Goal: Information Seeking & Learning: Learn about a topic

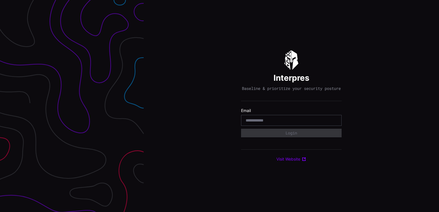
click at [265, 123] on input "email" at bounding box center [290, 120] width 91 height 5
type input "**********"
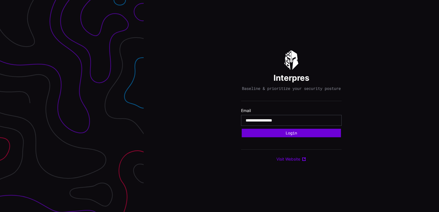
click at [280, 133] on button "Login" at bounding box center [290, 133] width 99 height 9
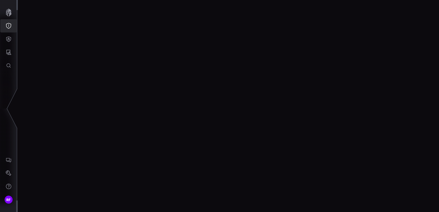
click at [5, 27] on button "Threat Exposure" at bounding box center [8, 25] width 17 height 13
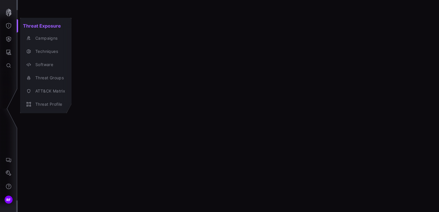
click at [11, 14] on div at bounding box center [219, 106] width 439 height 212
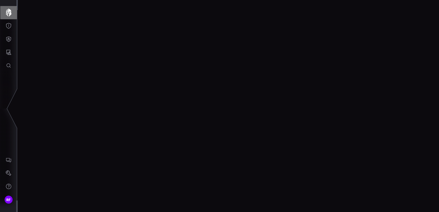
click at [6, 13] on icon "button" at bounding box center [9, 13] width 6 height 8
click at [155, 126] on div at bounding box center [228, 106] width 421 height 212
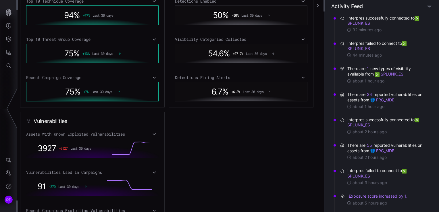
scroll to position [172, 0]
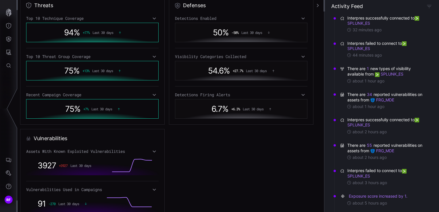
click at [301, 58] on icon at bounding box center [303, 56] width 4 height 5
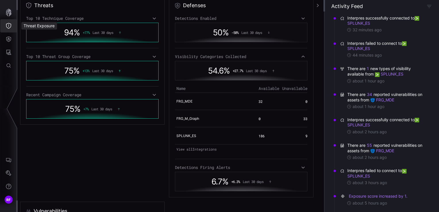
click at [7, 26] on icon "Threat Exposure" at bounding box center [9, 26] width 6 height 6
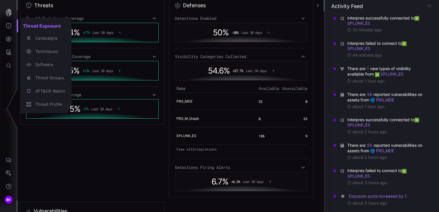
click at [7, 40] on div at bounding box center [219, 106] width 439 height 212
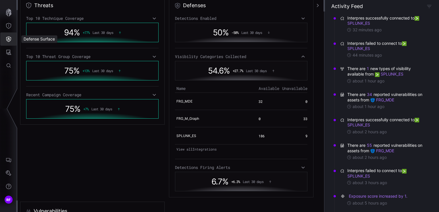
click at [6, 44] on button "Defense Surface" at bounding box center [8, 38] width 17 height 13
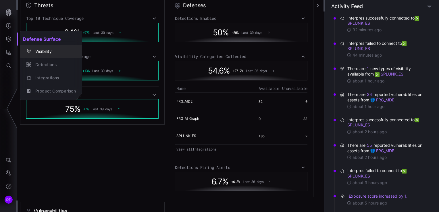
click at [38, 49] on div "Visibility" at bounding box center [53, 51] width 43 height 7
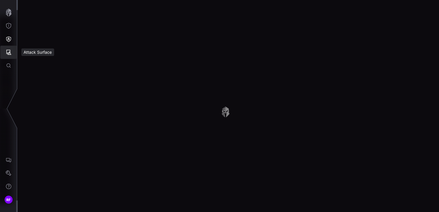
click at [11, 54] on icon "Attack Surface" at bounding box center [8, 52] width 5 height 5
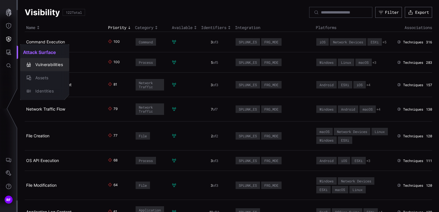
click at [44, 62] on div "Vulnerabilities" at bounding box center [47, 64] width 30 height 7
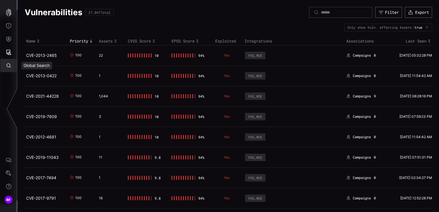
click at [11, 60] on button "Global Search" at bounding box center [8, 65] width 17 height 13
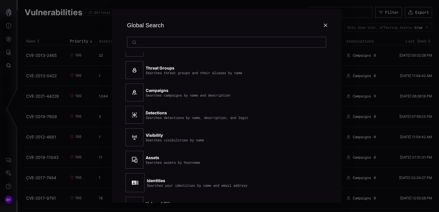
scroll to position [65, 0]
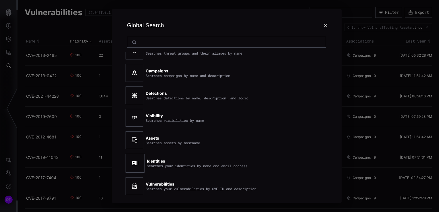
click at [327, 28] on div "Global Search" at bounding box center [226, 25] width 202 height 23
click at [326, 27] on icon at bounding box center [325, 25] width 5 height 5
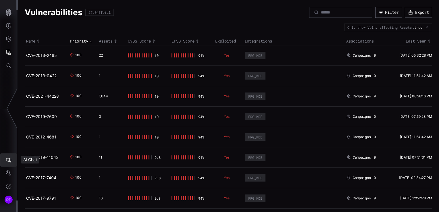
click at [6, 163] on button "AI Chat" at bounding box center [8, 159] width 17 height 13
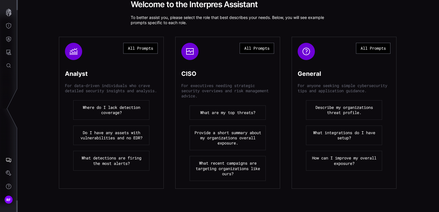
scroll to position [76, 0]
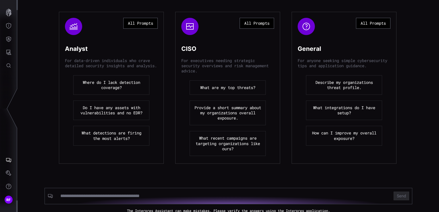
click at [107, 94] on button "Where do I lack detection coverage?" at bounding box center [111, 85] width 76 height 20
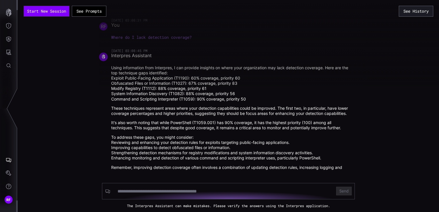
scroll to position [14, 0]
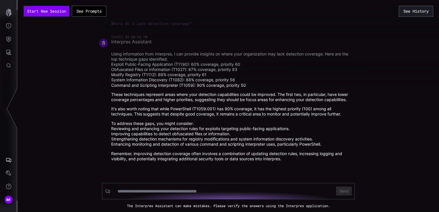
drag, startPoint x: 235, startPoint y: 69, endPoint x: 137, endPoint y: 69, distance: 98.5
click at [140, 65] on div at bounding box center [318, 43] width 439 height 86
click at [167, 65] on div at bounding box center [318, 43] width 439 height 86
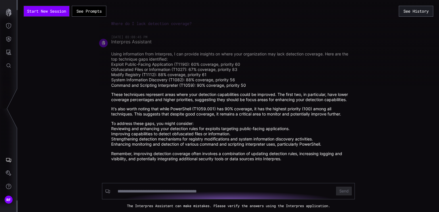
scroll to position [0, 0]
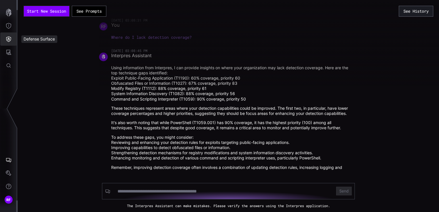
click at [6, 38] on icon "Defense Surface" at bounding box center [9, 39] width 6 height 6
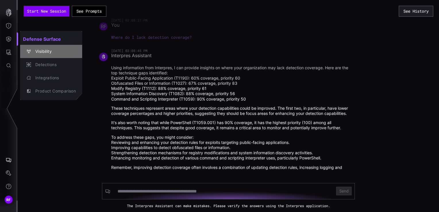
click at [30, 51] on icon "button" at bounding box center [29, 51] width 4 height 4
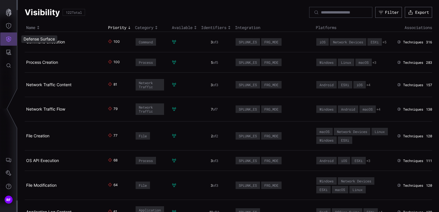
click at [5, 32] on button "Defense Surface" at bounding box center [8, 38] width 17 height 13
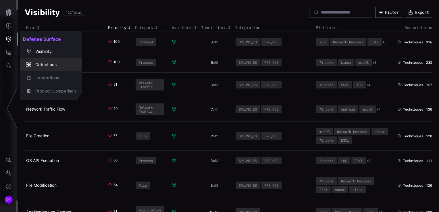
click at [47, 67] on div "Detections" at bounding box center [53, 64] width 43 height 7
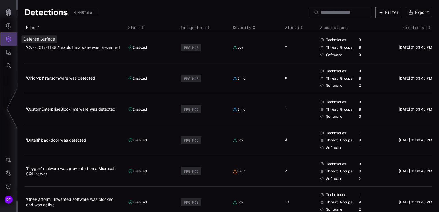
click at [7, 39] on icon "Defense Surface" at bounding box center [9, 39] width 6 height 6
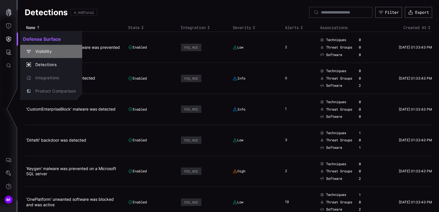
click at [44, 54] on div "Visibility" at bounding box center [53, 51] width 43 height 7
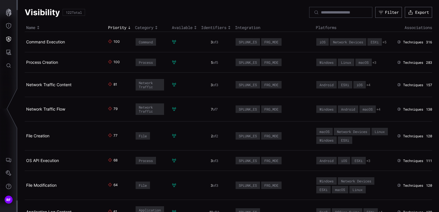
click at [108, 45] on div "100" at bounding box center [118, 41] width 20 height 5
click at [222, 44] on div "3 of 3" at bounding box center [214, 42] width 27 height 5
drag, startPoint x: 171, startPoint y: 36, endPoint x: 171, endPoint y: 44, distance: 8.1
click at [171, 41] on td at bounding box center [184, 42] width 29 height 20
click at [172, 44] on icon at bounding box center [174, 42] width 5 height 5
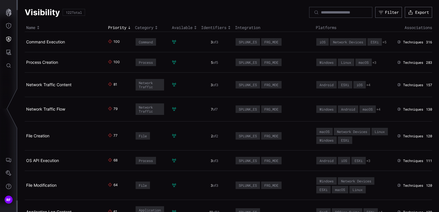
click at [144, 44] on div "Command" at bounding box center [146, 42] width 14 height 4
click at [47, 44] on link "Command Execution" at bounding box center [45, 41] width 39 height 5
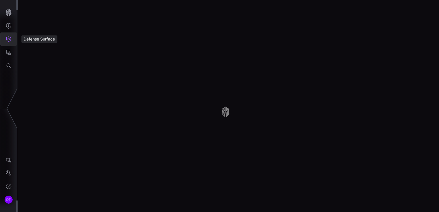
click at [6, 44] on button "Defense Surface" at bounding box center [8, 38] width 17 height 13
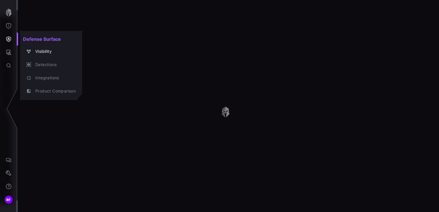
click at [9, 53] on div at bounding box center [219, 106] width 439 height 212
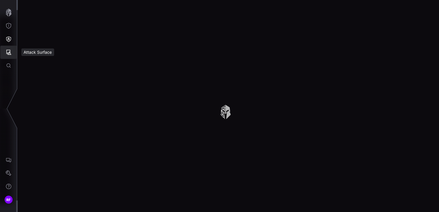
click at [10, 46] on button "Attack Surface" at bounding box center [8, 52] width 17 height 13
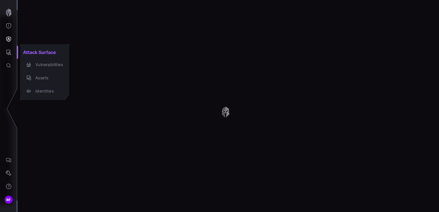
click at [11, 42] on div at bounding box center [219, 106] width 439 height 212
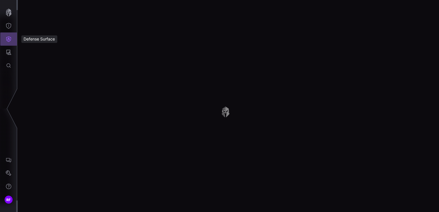
click at [11, 42] on icon "Defense Surface" at bounding box center [9, 39] width 6 height 6
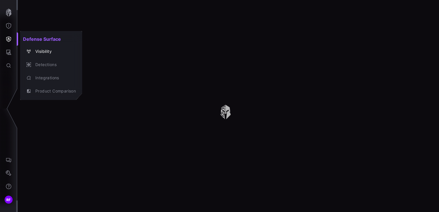
click at [11, 25] on div at bounding box center [219, 106] width 439 height 212
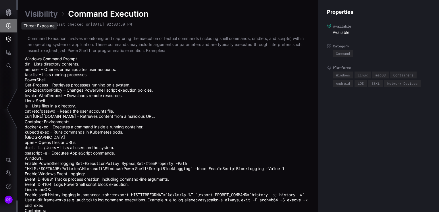
click at [9, 26] on icon "Threat Exposure" at bounding box center [9, 26] width 6 height 6
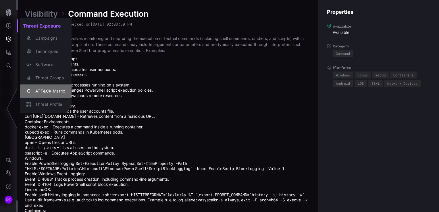
click at [52, 89] on div "ATT&CK Matrix" at bounding box center [48, 91] width 33 height 7
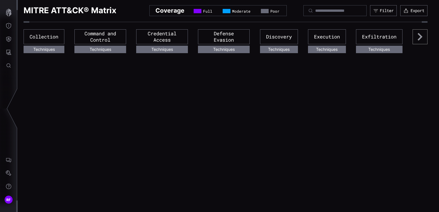
click at [184, 37] on div "Credential Access" at bounding box center [162, 36] width 52 height 15
click at [413, 40] on icon at bounding box center [419, 36] width 15 height 15
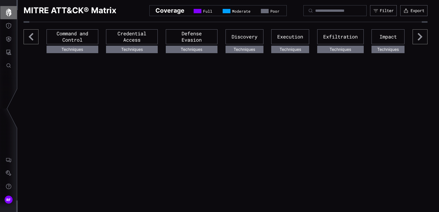
click at [4, 19] on button "button" at bounding box center [8, 12] width 17 height 13
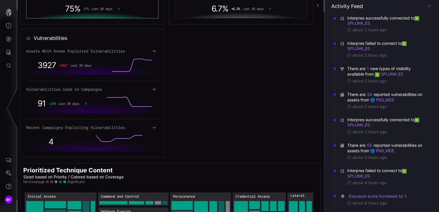
scroll to position [221, 0]
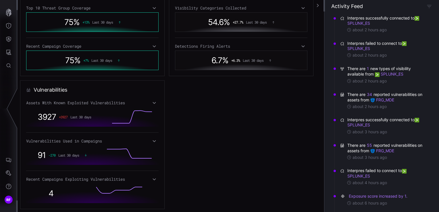
click at [152, 103] on icon at bounding box center [154, 102] width 4 height 5
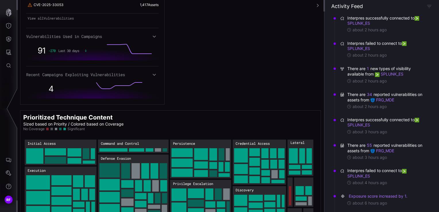
scroll to position [441, 0]
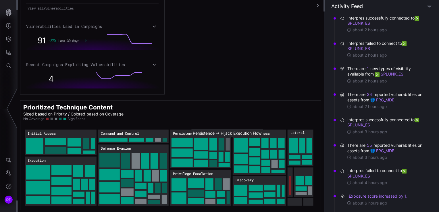
click at [229, 140] on rect "Persistence → Persistence:Hijack Execution Flow: 21" at bounding box center [228, 144] width 4 height 12
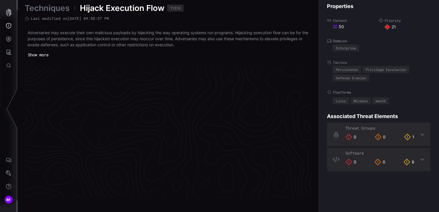
scroll to position [1229, 289]
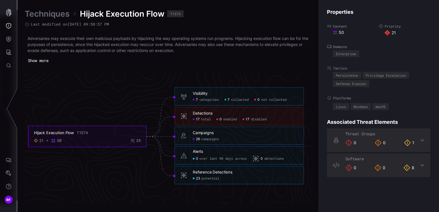
click at [231, 121] on div "Detections 17 total 0 enabled 17 disabled" at bounding box center [238, 116] width 129 height 18
click at [210, 113] on div "Detections" at bounding box center [203, 113] width 20 height 5
drag, startPoint x: 208, startPoint y: 113, endPoint x: 337, endPoint y: 113, distance: 128.3
click at [209, 113] on div "Detections" at bounding box center [203, 113] width 20 height 5
click at [415, 139] on div "Threat Groups 0 0 1" at bounding box center [378, 140] width 103 height 24
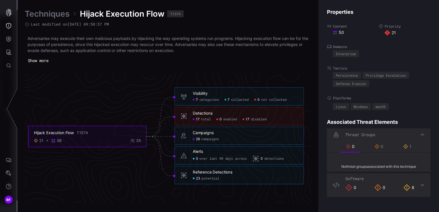
click at [416, 139] on div "Threat Groups" at bounding box center [378, 134] width 103 height 13
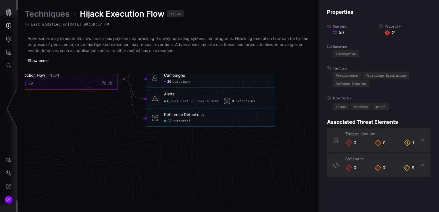
scroll to position [1229, 318]
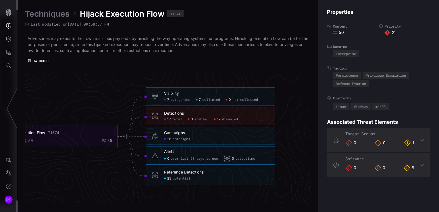
click at [170, 119] on span "17" at bounding box center [169, 119] width 4 height 4
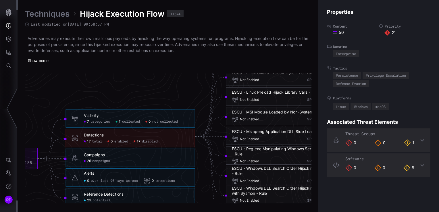
click at [152, 142] on span "disabled" at bounding box center [150, 141] width 16 height 4
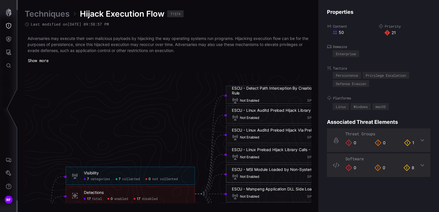
click at [274, 112] on div "ESCU - Linux Auditd Preload Hijack Library Calls - Rule" at bounding box center [282, 110] width 100 height 5
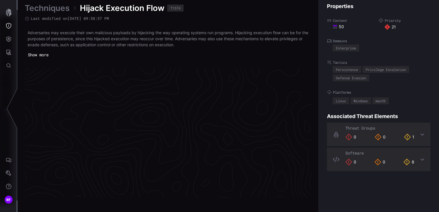
scroll to position [1229, 289]
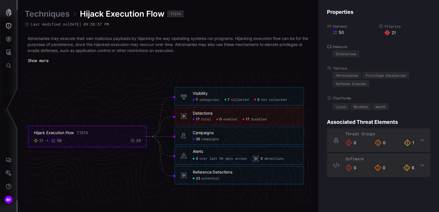
click at [252, 118] on span "disabled" at bounding box center [259, 119] width 16 height 4
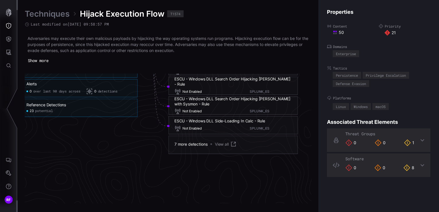
scroll to position [1344, 376]
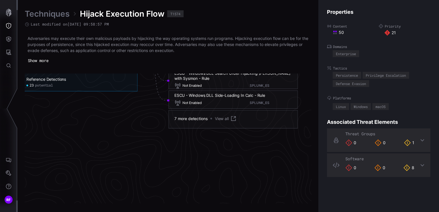
click at [224, 117] on link "View all" at bounding box center [226, 118] width 22 height 7
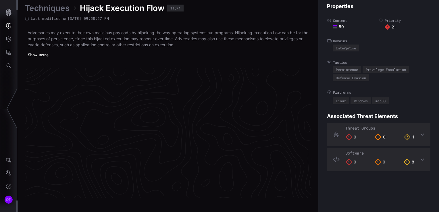
scroll to position [1229, 289]
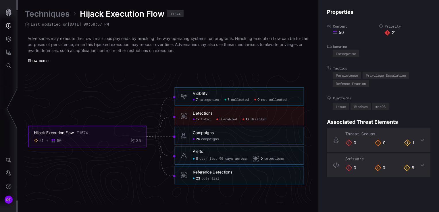
click at [90, 131] on div "Hijack Execution Flow T1574" at bounding box center [87, 132] width 107 height 5
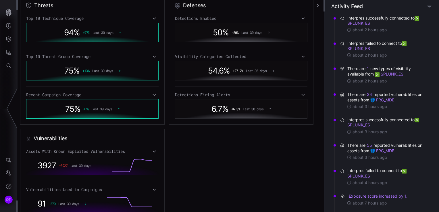
scroll to position [336, 0]
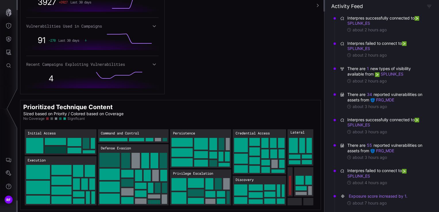
click at [53, 148] on rect "Initial Access → Initial Access:Exploit Public-Facing Application: 60" at bounding box center [55, 149] width 21 height 7
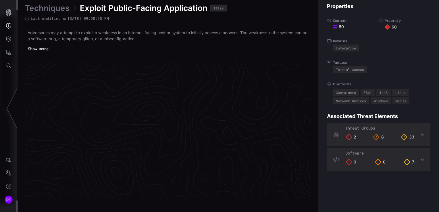
scroll to position [1226, 289]
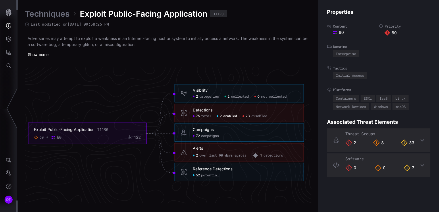
click at [222, 115] on span "2" at bounding box center [221, 116] width 2 height 4
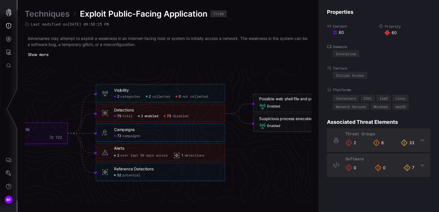
click at [183, 116] on span "disabled" at bounding box center [181, 116] width 16 height 4
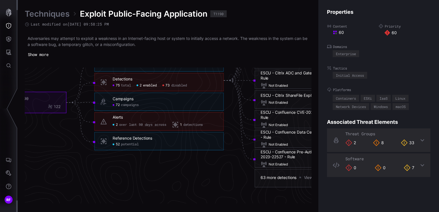
scroll to position [1284, 289]
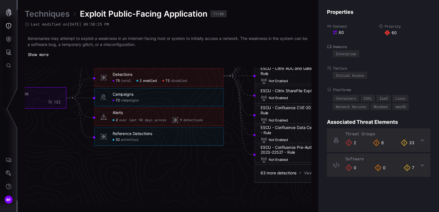
click at [122, 81] on span "total" at bounding box center [126, 81] width 10 height 4
click at [173, 83] on div "Detections 75 total 2 enabled 73 disabled" at bounding box center [158, 77] width 129 height 18
drag, startPoint x: 173, startPoint y: 83, endPoint x: 135, endPoint y: 82, distance: 38.2
click at [135, 82] on div "75 total 2 enabled 73 disabled" at bounding box center [165, 81] width 105 height 4
click at [149, 81] on span "enabled" at bounding box center [150, 81] width 14 height 4
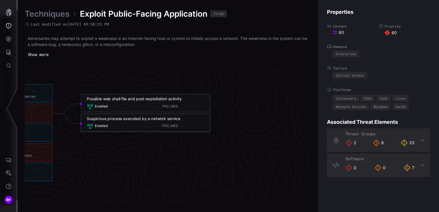
scroll to position [1226, 376]
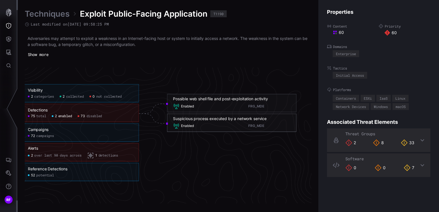
click at [90, 117] on span "disabled" at bounding box center [94, 116] width 16 height 4
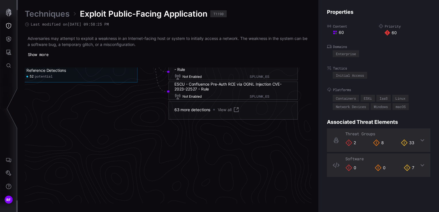
scroll to position [1341, 376]
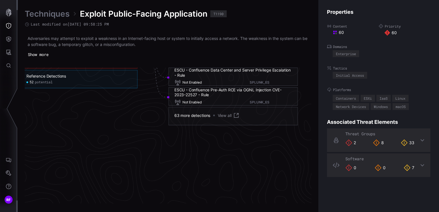
click at [220, 117] on link "View all" at bounding box center [229, 115] width 22 height 7
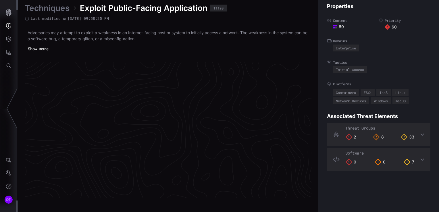
scroll to position [1226, 289]
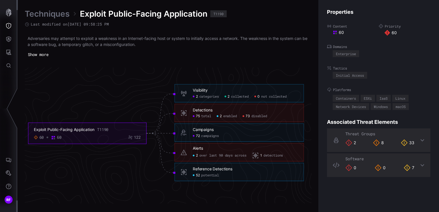
click at [272, 157] on span "detections" at bounding box center [273, 155] width 20 height 4
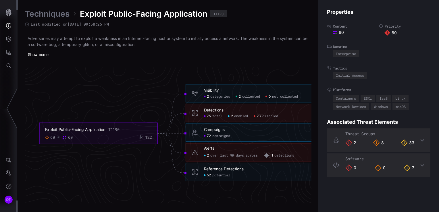
scroll to position [1226, 175]
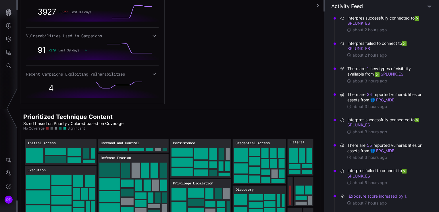
scroll to position [336, 0]
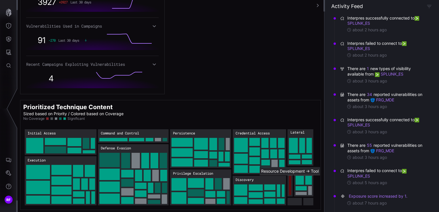
click at [290, 191] on rect "Resource Development → Resource Development:Tool: 39" at bounding box center [290, 185] width 2 height 19
